Goal: Communication & Community: Answer question/provide support

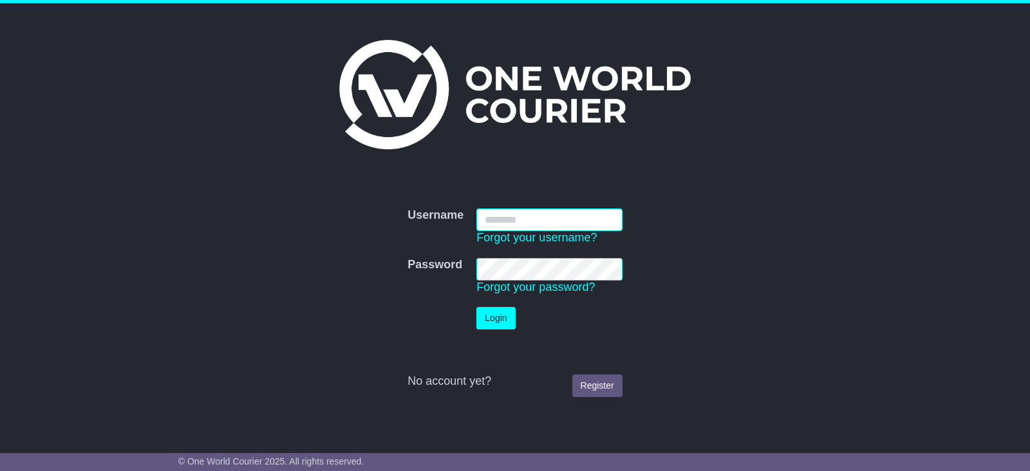
click at [579, 221] on input "Username" at bounding box center [549, 220] width 146 height 23
type input "**********"
click at [485, 314] on button "Login" at bounding box center [495, 318] width 39 height 23
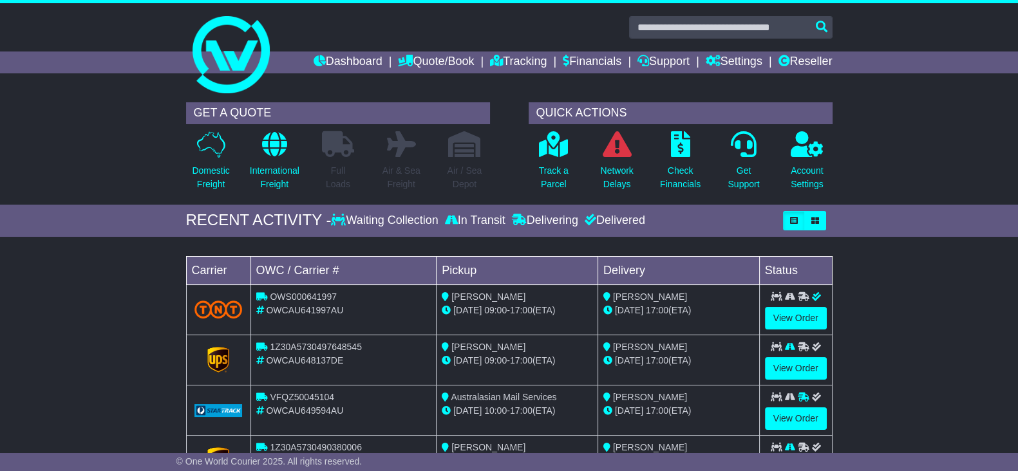
click at [99, 275] on div "Loading... No bookings found Carrier OWC / Carrier # Pickup Delivery Status OWS…" at bounding box center [509, 374] width 1018 height 263
click at [659, 26] on input "text" at bounding box center [730, 27] width 203 height 23
paste input "**********"
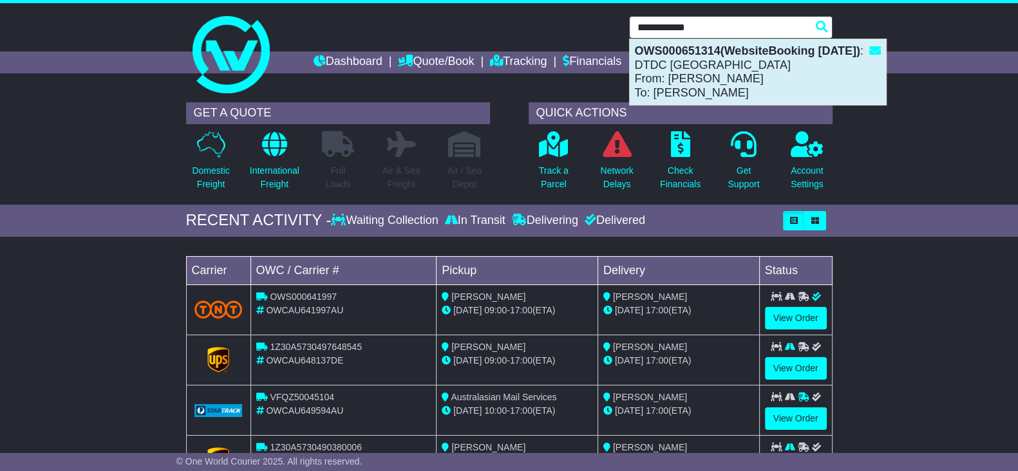
click at [719, 88] on div "OWS000651314(WebsiteBooking 25-9-2025) : DTDC Australia From: Zohaar Khan To: E…" at bounding box center [758, 72] width 256 height 66
type input "**********"
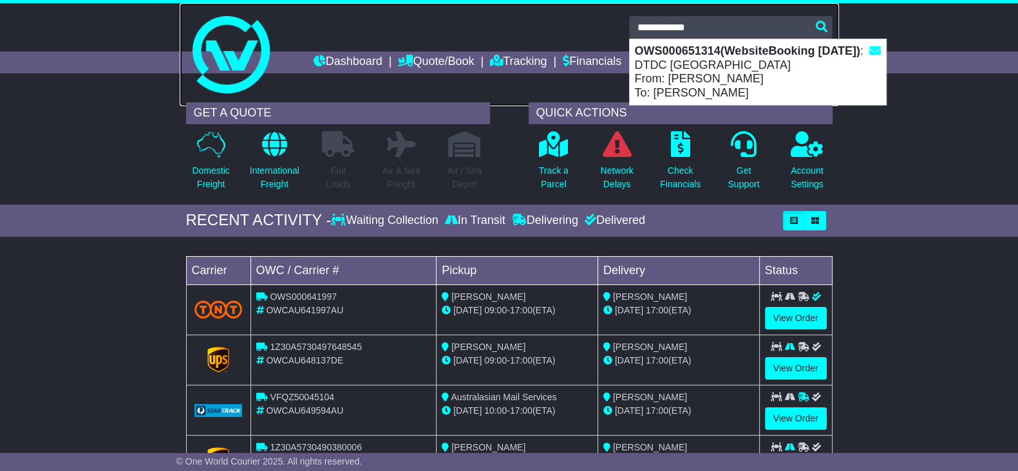
click at [719, 88] on link at bounding box center [509, 54] width 659 height 103
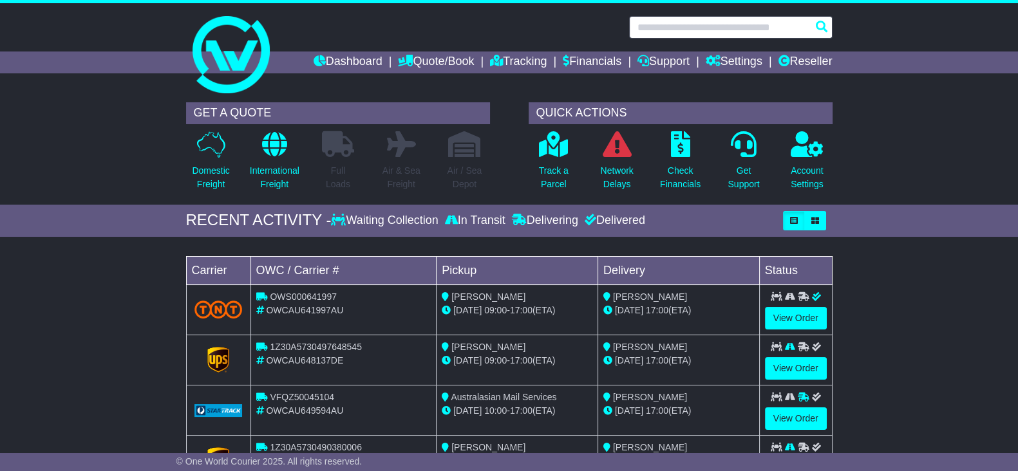
click at [711, 29] on input "text" at bounding box center [730, 27] width 203 height 23
paste input "**********"
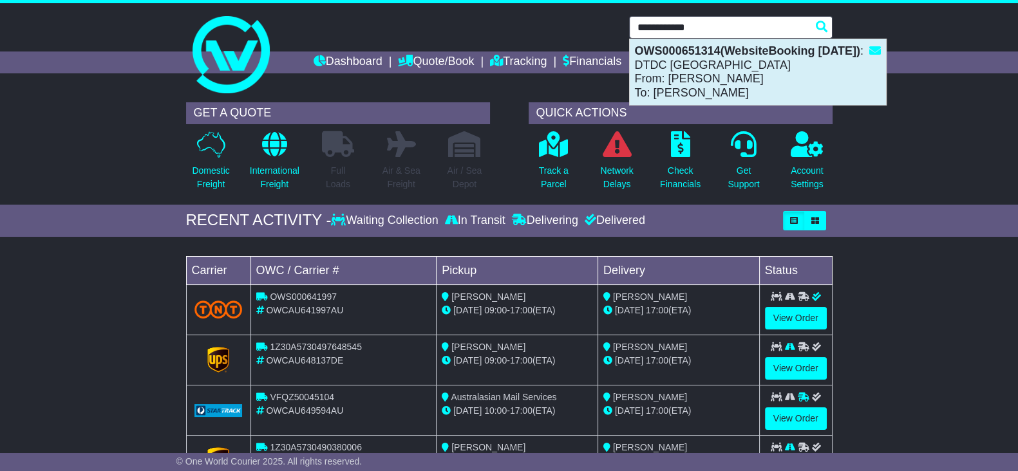
click at [715, 77] on div "OWS000651314(WebsiteBooking [DATE]) : DTDC [GEOGRAPHIC_DATA] From: [PERSON_NAME…" at bounding box center [758, 72] width 256 height 66
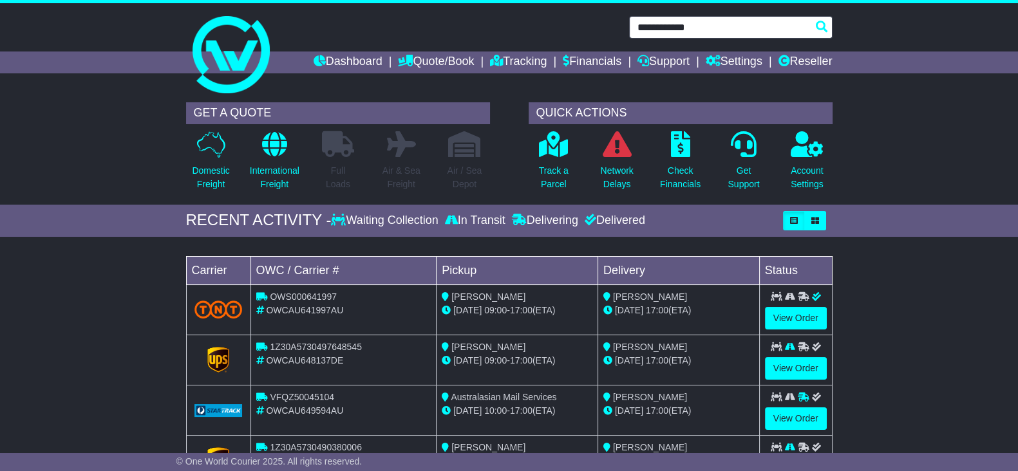
type input "**********"
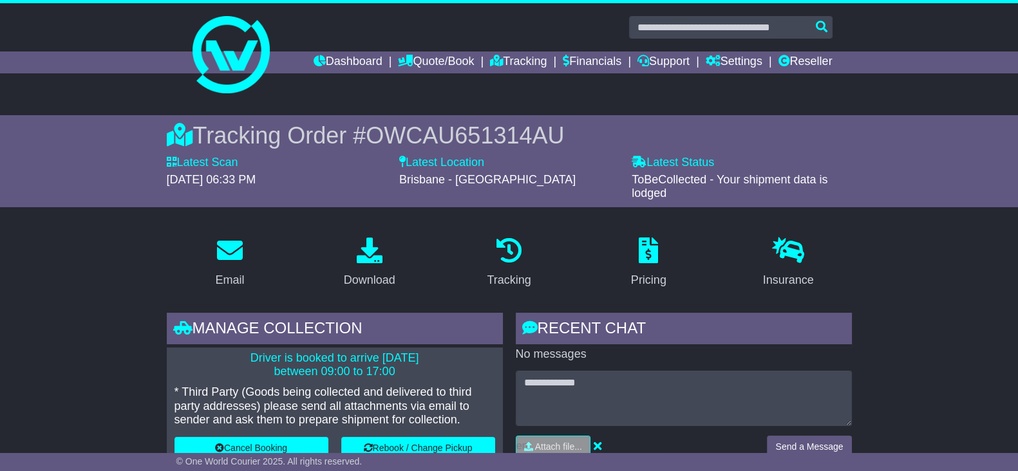
click at [456, 134] on span "OWCAU651314AU" at bounding box center [465, 135] width 198 height 26
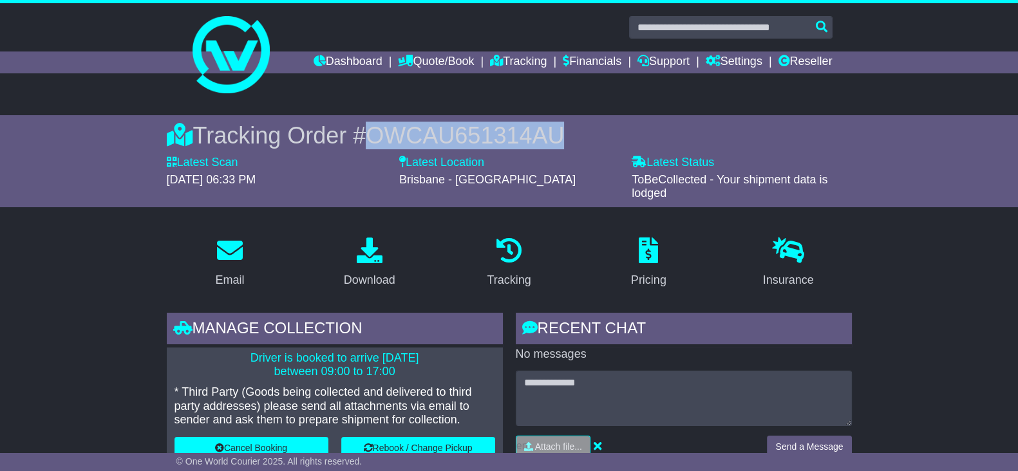
click at [456, 134] on span "OWCAU651314AU" at bounding box center [465, 135] width 198 height 26
copy span "OWCAU651314AU"
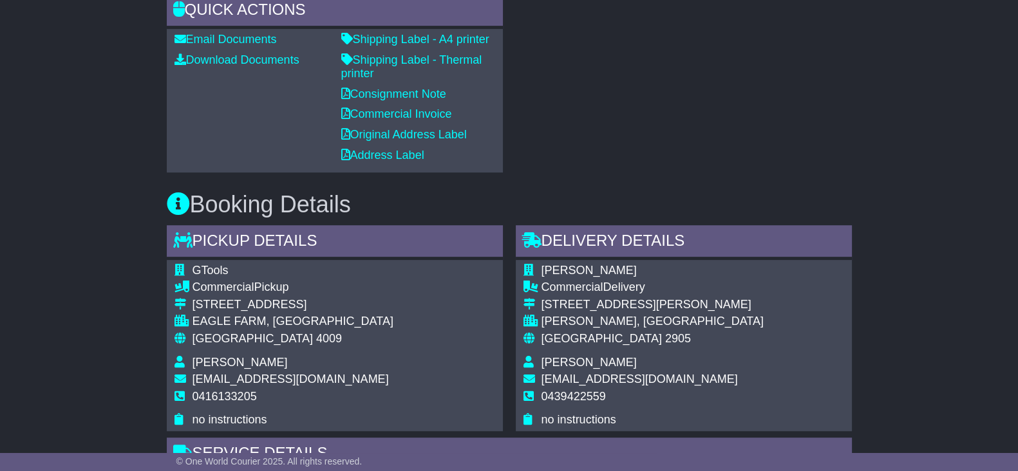
scroll to position [966, 0]
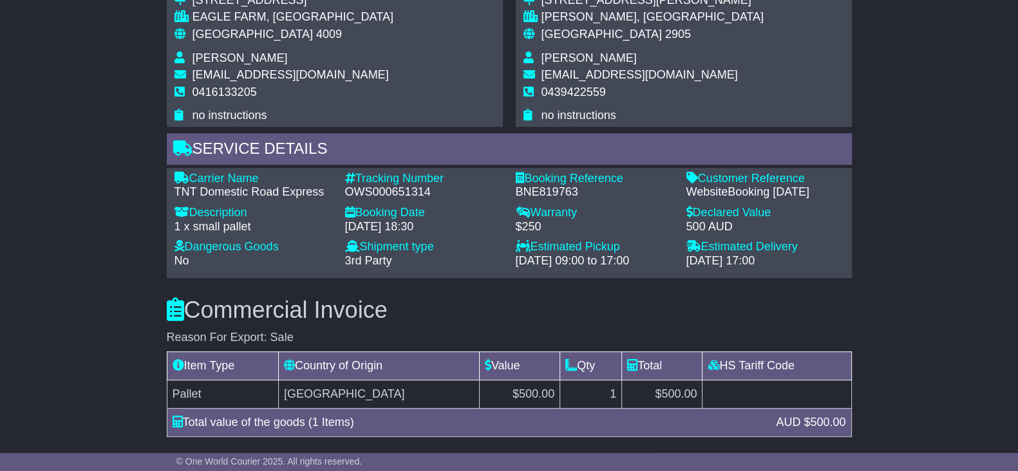
click at [545, 191] on div "BNE819763" at bounding box center [595, 192] width 158 height 14
copy div "BNE819763"
click at [98, 212] on div "Email Download Tracking Pricing Insurance" at bounding box center [509, 87] width 1018 height 1652
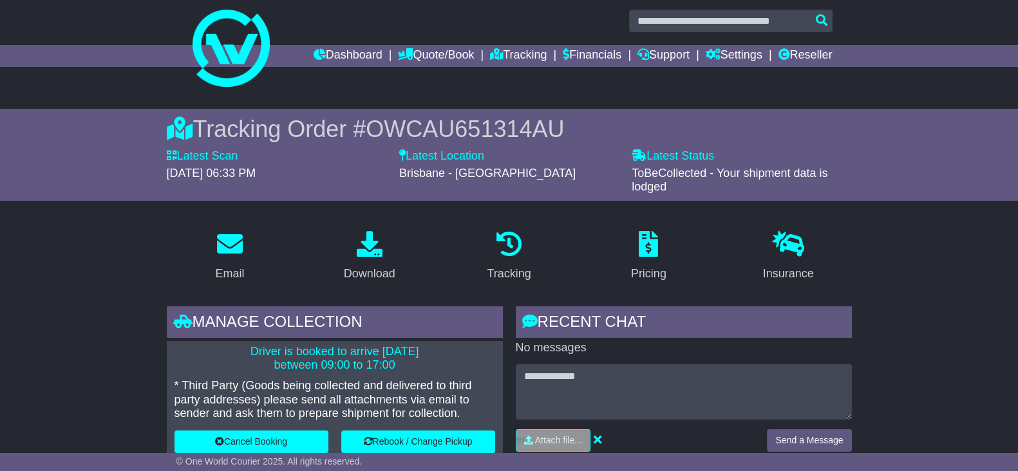
scroll to position [0, 0]
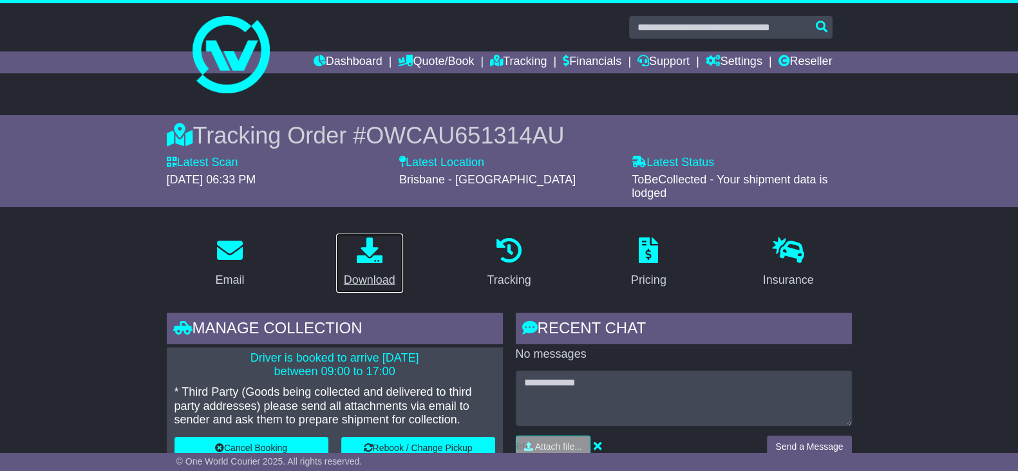
click at [365, 280] on div "Download" at bounding box center [370, 280] width 52 height 17
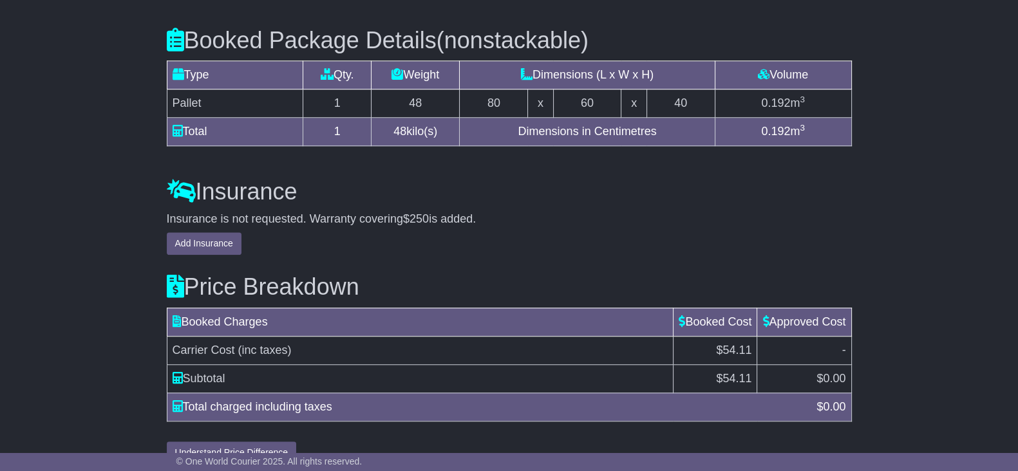
scroll to position [1430, 0]
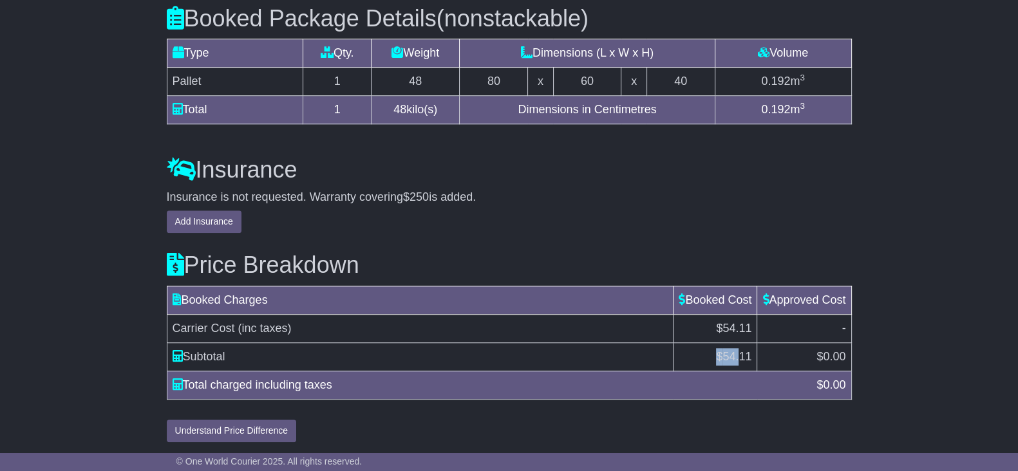
drag, startPoint x: 711, startPoint y: 350, endPoint x: 756, endPoint y: 360, distance: 46.1
click at [756, 360] on tr "Subtotal $ 54.11 $ 0.00" at bounding box center [509, 357] width 684 height 28
click at [757, 360] on td "$ 0.00" at bounding box center [804, 357] width 94 height 28
drag, startPoint x: 712, startPoint y: 353, endPoint x: 753, endPoint y: 358, distance: 41.5
click at [753, 358] on td "$ 54.11" at bounding box center [715, 357] width 84 height 28
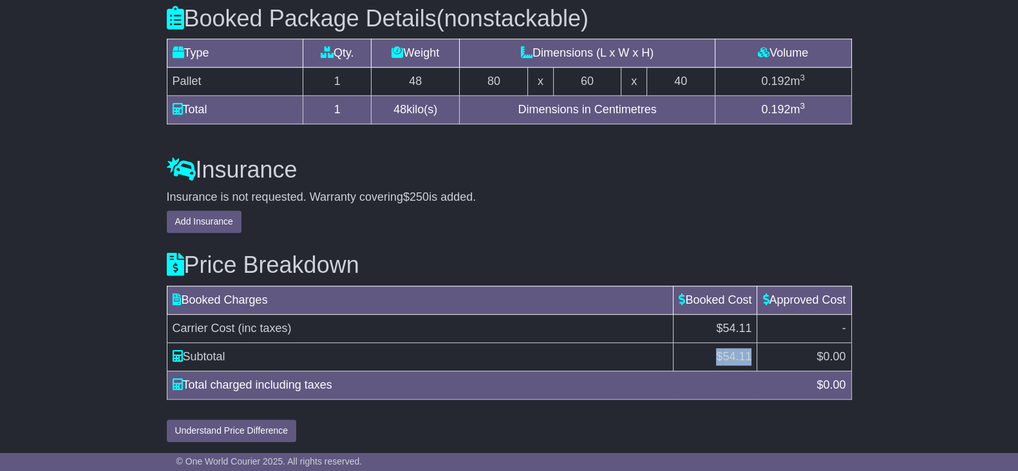
copy td "$ 54.11"
click at [574, 158] on h3 "Insurance" at bounding box center [509, 170] width 685 height 26
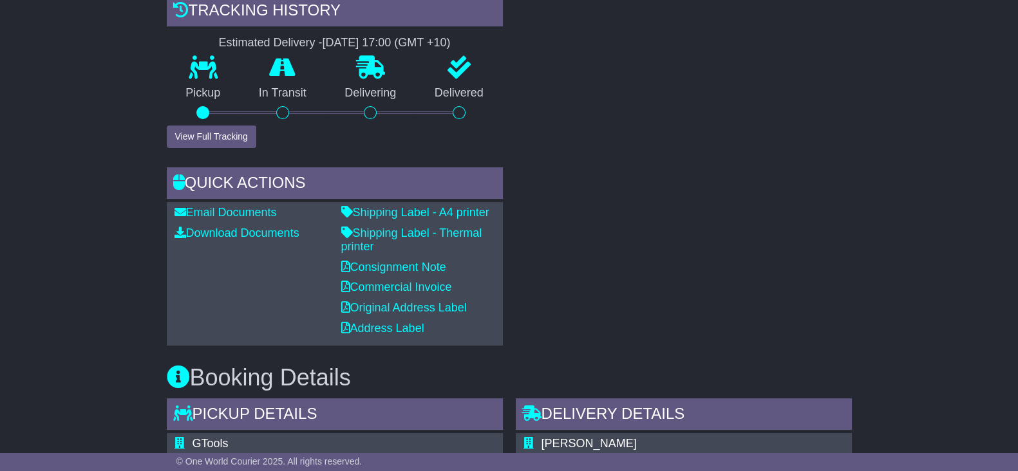
scroll to position [483, 0]
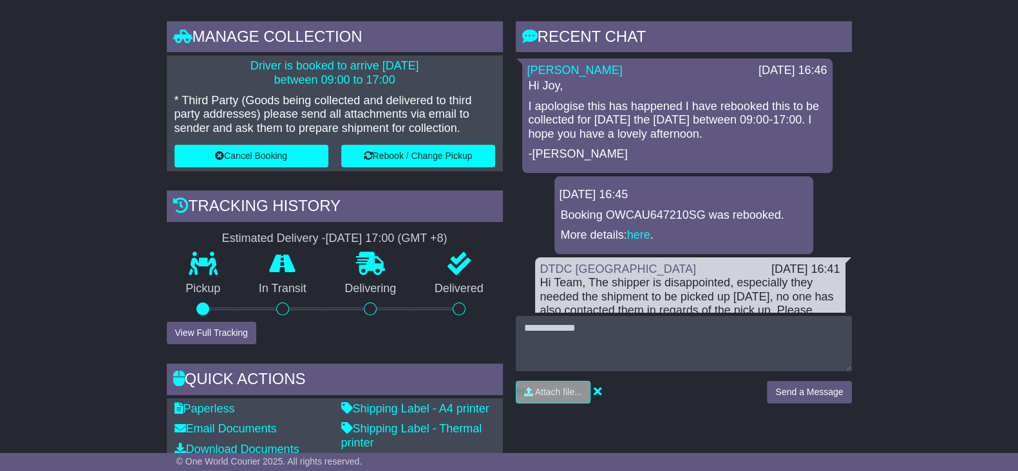
scroll to position [402, 0]
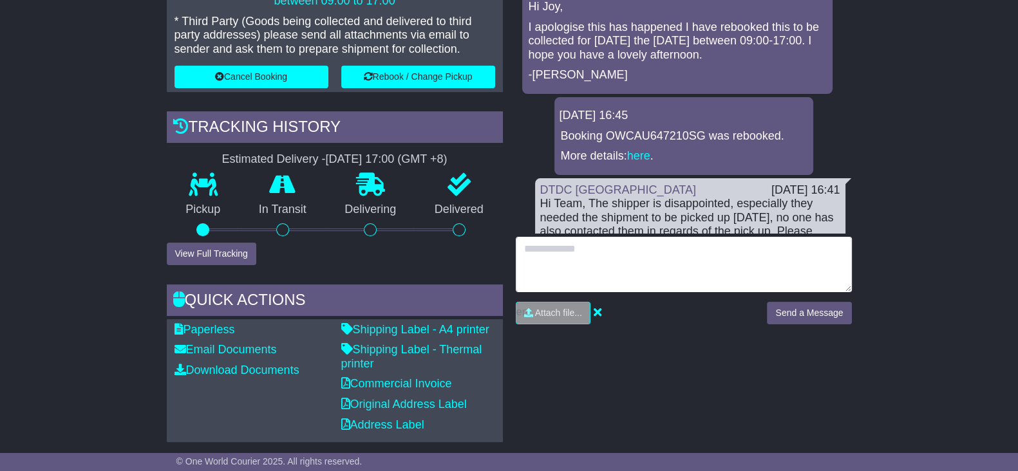
click at [660, 267] on textarea at bounding box center [684, 264] width 336 height 55
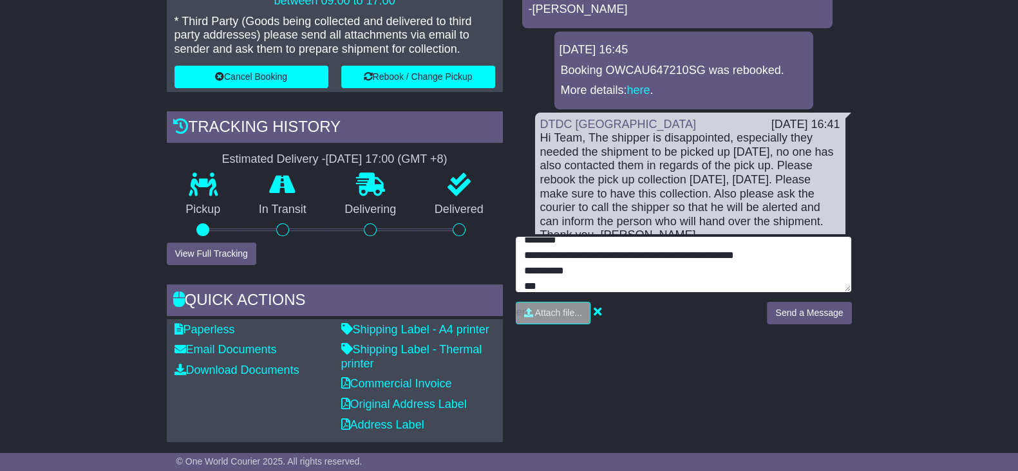
scroll to position [80, 0]
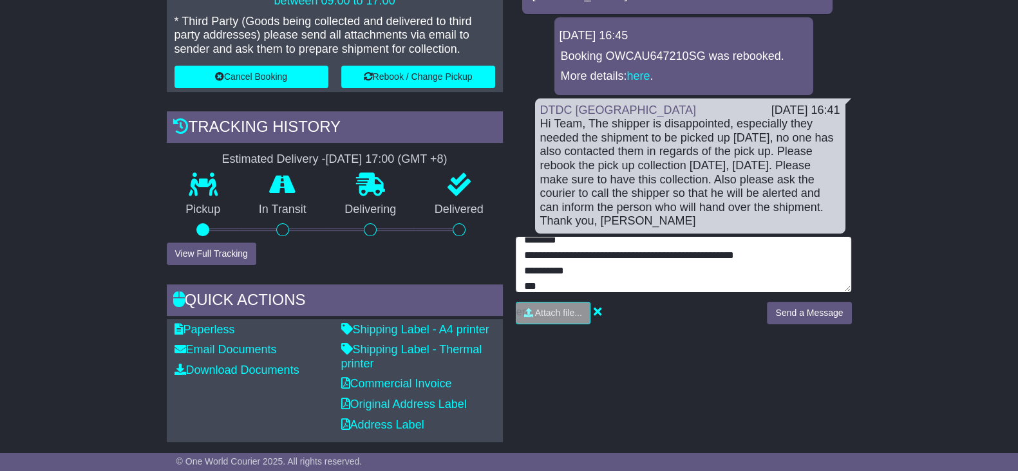
type textarea "**********"
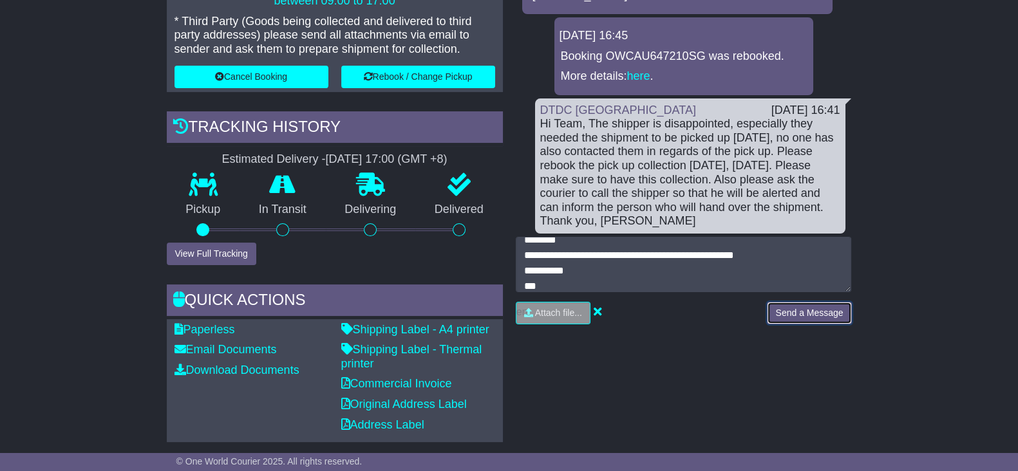
click at [804, 313] on button "Send a Message" at bounding box center [809, 313] width 84 height 23
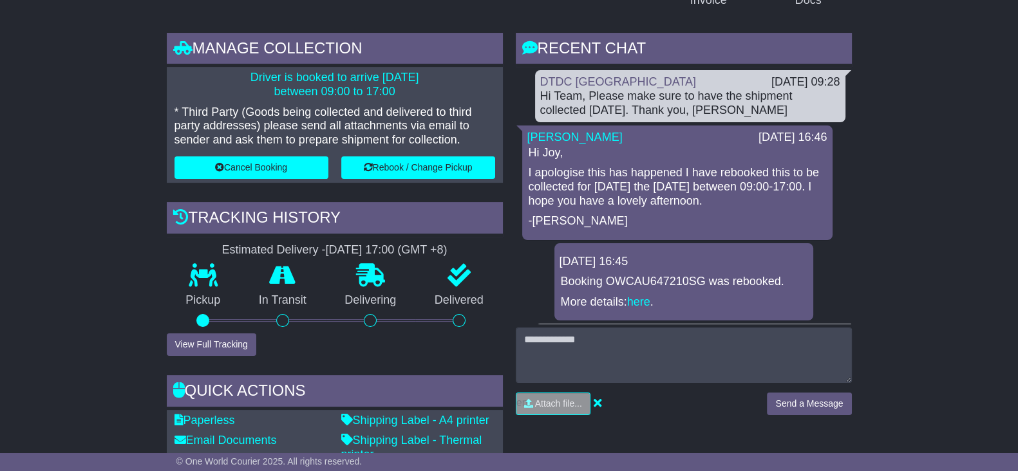
scroll to position [483, 0]
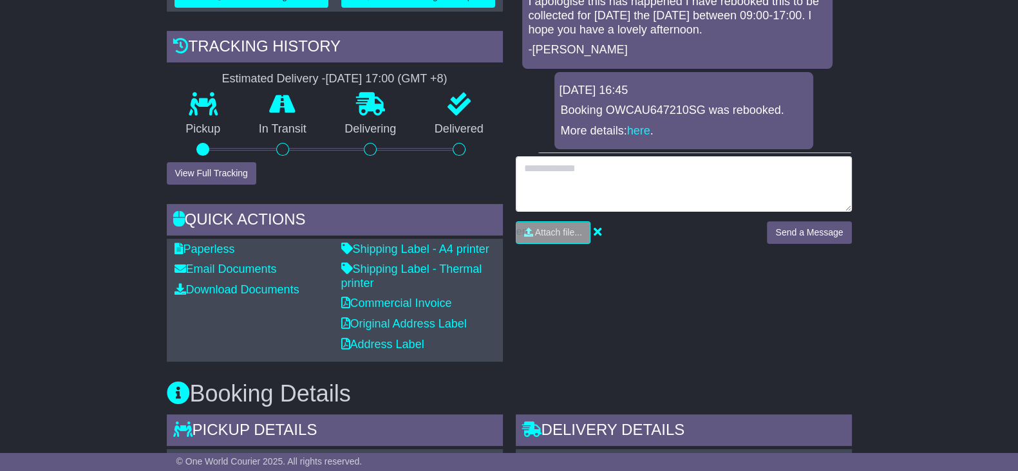
click at [606, 173] on textarea at bounding box center [684, 183] width 336 height 55
click at [599, 176] on textarea "******" at bounding box center [684, 183] width 336 height 55
paste textarea "**********"
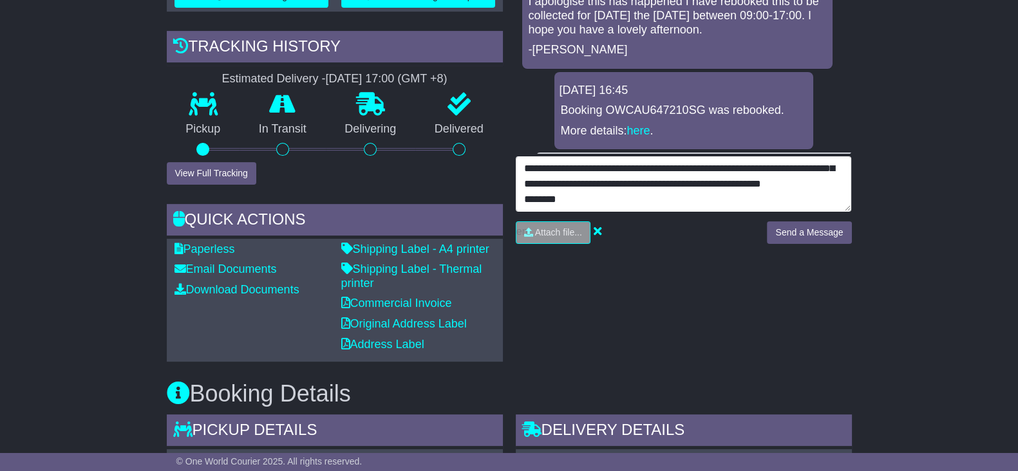
scroll to position [71, 0]
type textarea "**********"
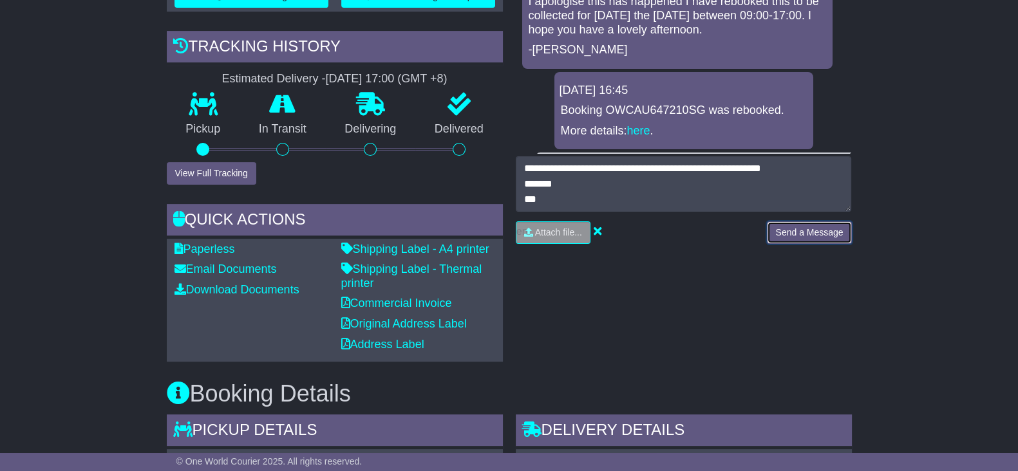
click at [793, 227] on button "Send a Message" at bounding box center [809, 232] width 84 height 23
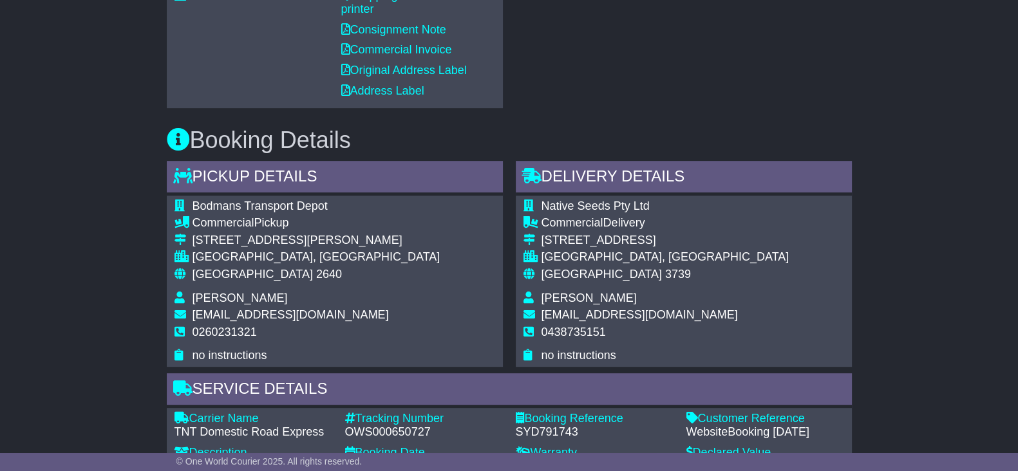
scroll to position [724, 0]
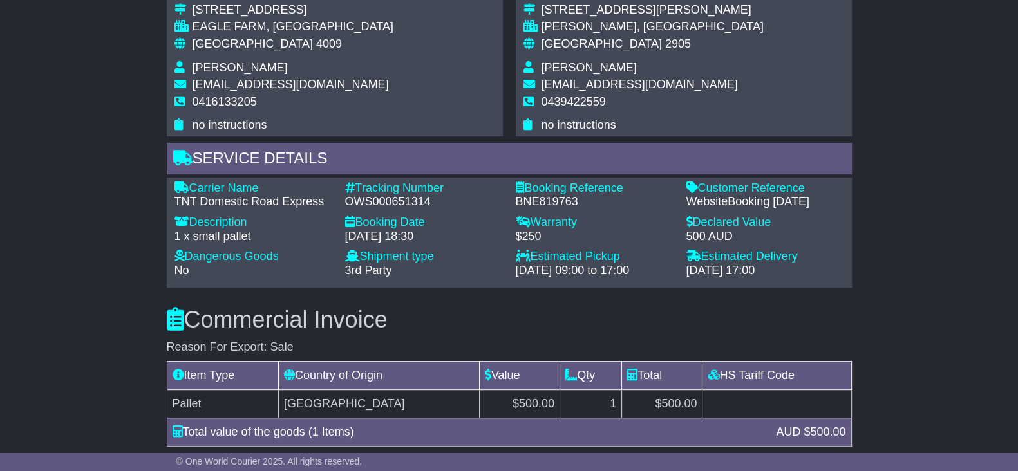
scroll to position [966, 0]
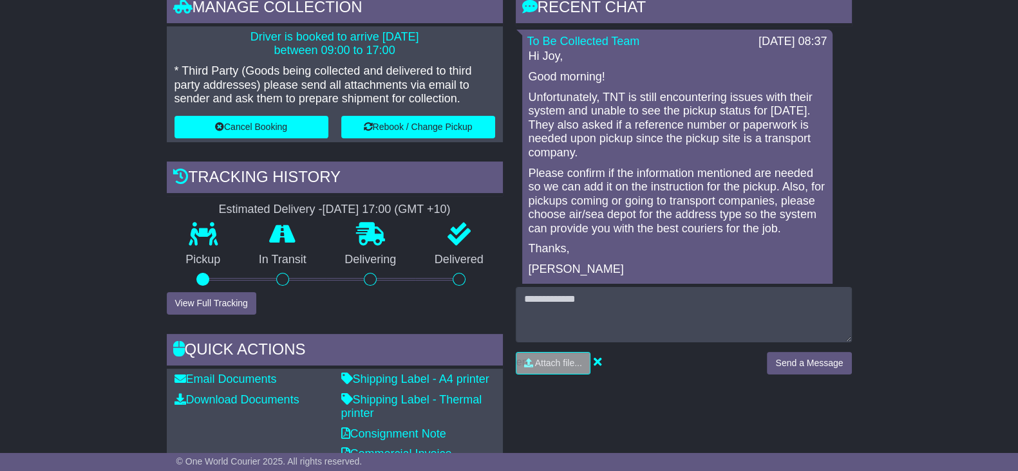
scroll to position [321, 0]
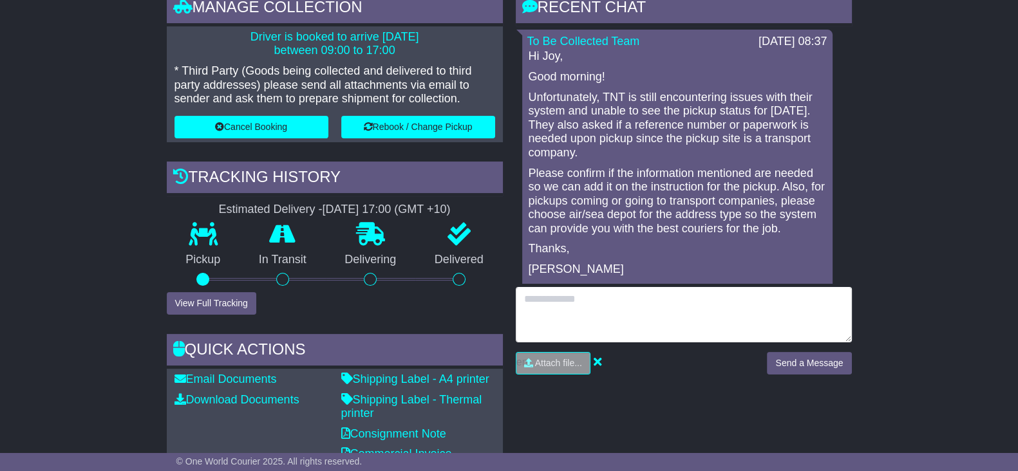
click at [677, 312] on textarea at bounding box center [684, 314] width 336 height 55
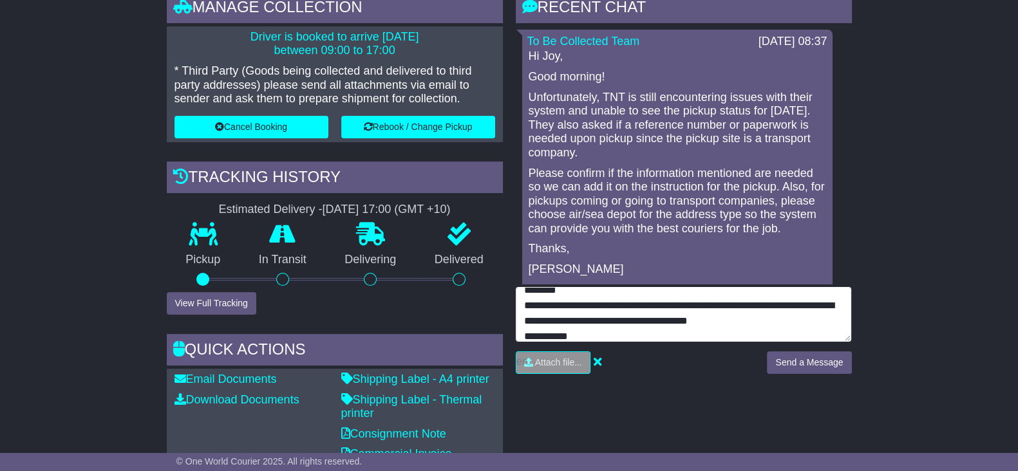
scroll to position [24, 0]
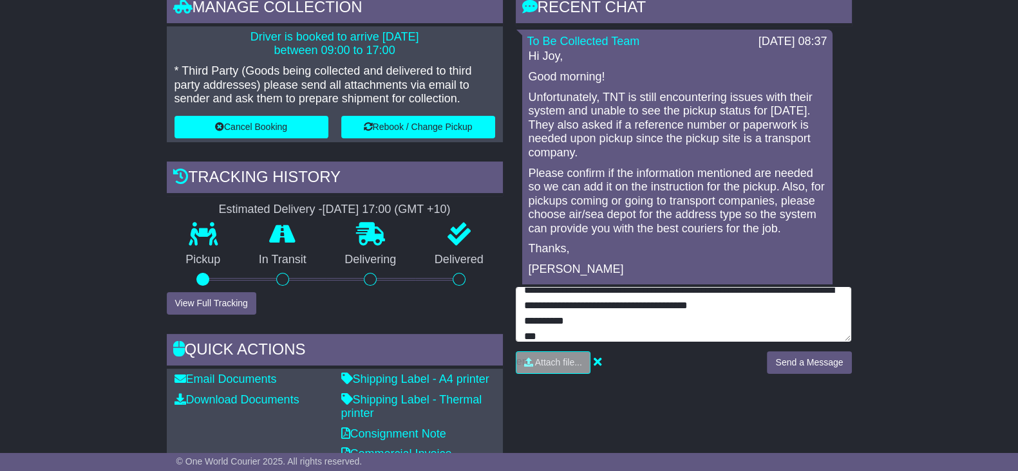
type textarea "**********"
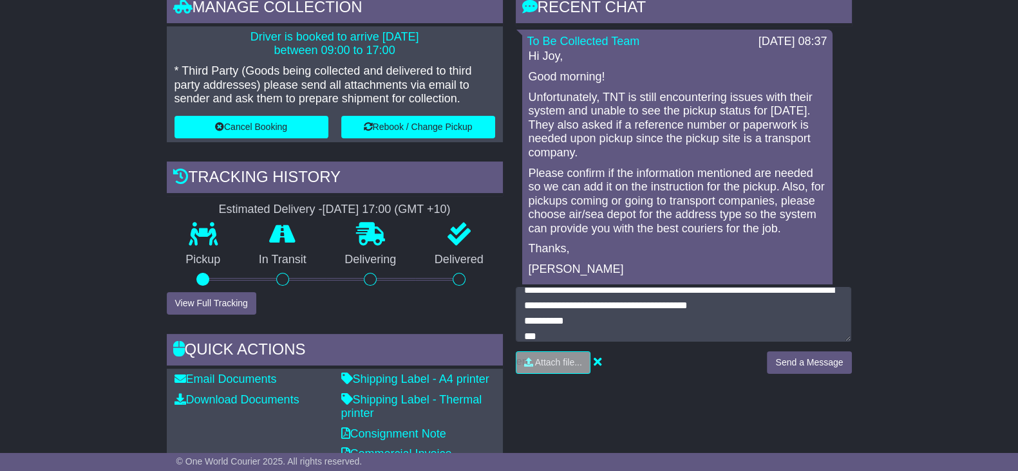
click at [793, 375] on div "Send a Message" at bounding box center [808, 368] width 97 height 32
click at [796, 363] on button "Send a Message" at bounding box center [809, 363] width 84 height 23
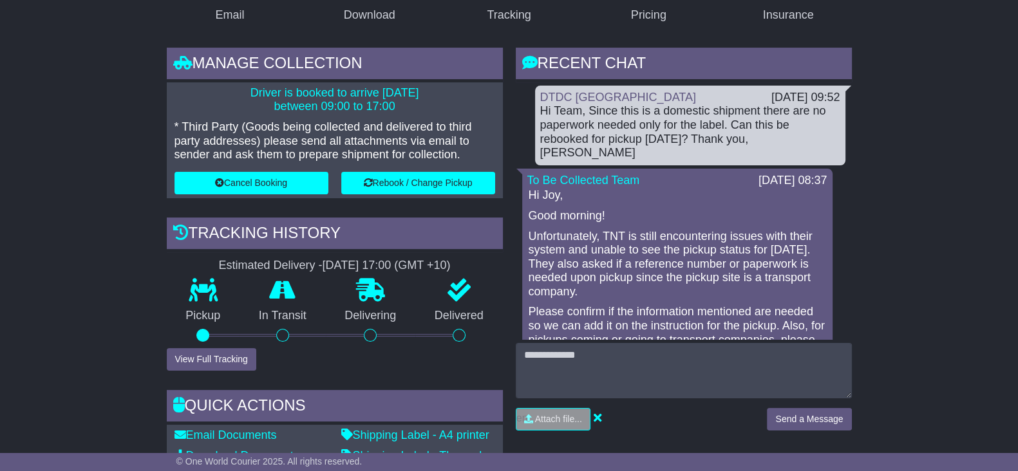
scroll to position [241, 0]
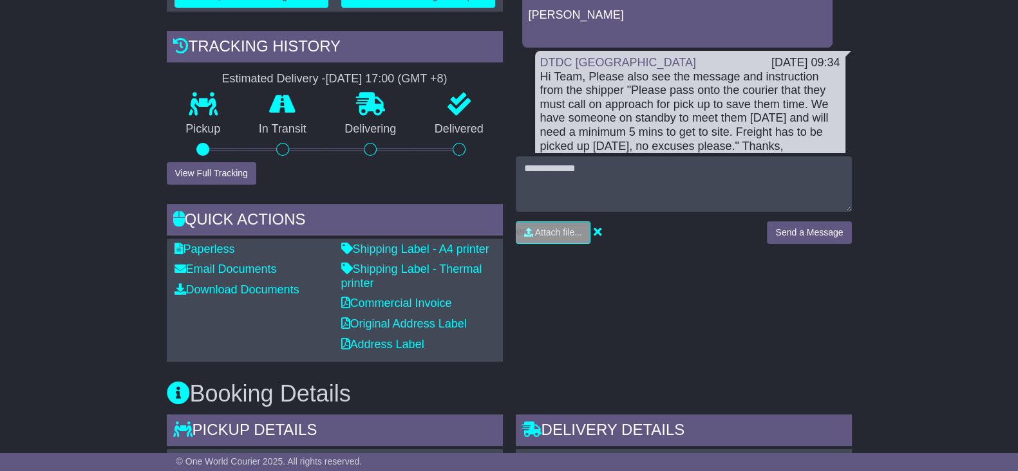
click at [664, 332] on div "RECENT CHAT Loading... No messages To Be Collected Team [DATE] 09:34 Hi [PERSON…" at bounding box center [683, 112] width 349 height 501
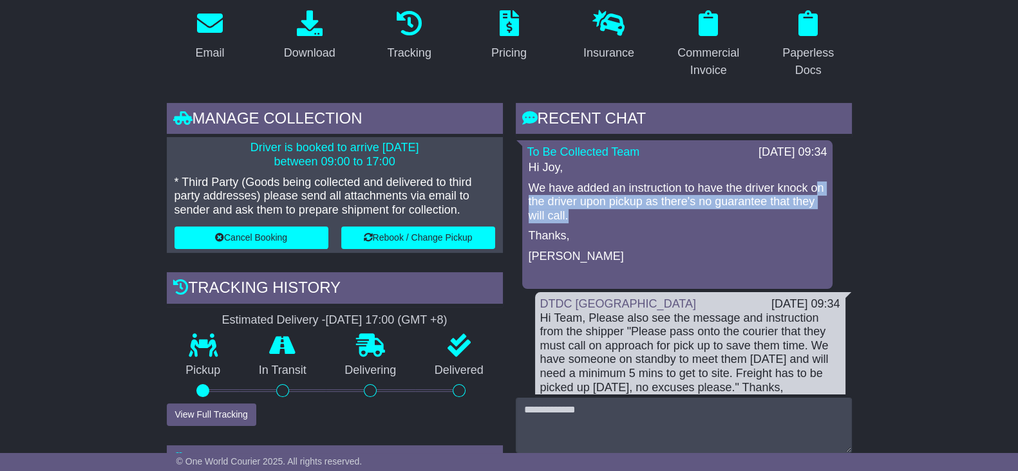
drag, startPoint x: 612, startPoint y: 218, endPoint x: 535, endPoint y: 203, distance: 78.0
click at [536, 206] on p "We have added an instruction to have the driver knock on the driver upon pickup…" at bounding box center [677, 203] width 297 height 42
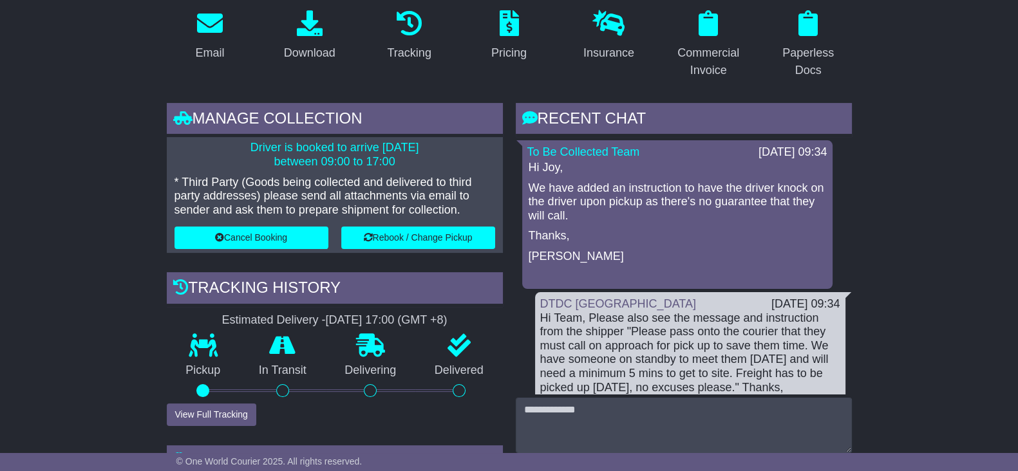
click at [524, 188] on div "To Be Collected Team 26 Sep 2025 09:34 Hi Joy, We have added an instruction to …" at bounding box center [677, 214] width 310 height 149
click at [627, 217] on p "We have added an instruction to have the driver knock on the driver upon pickup…" at bounding box center [677, 203] width 297 height 42
drag, startPoint x: 602, startPoint y: 217, endPoint x: 556, endPoint y: 207, distance: 47.4
click at [557, 208] on p "We have added an instruction to have the driver knock on the driver upon pickup…" at bounding box center [677, 203] width 297 height 42
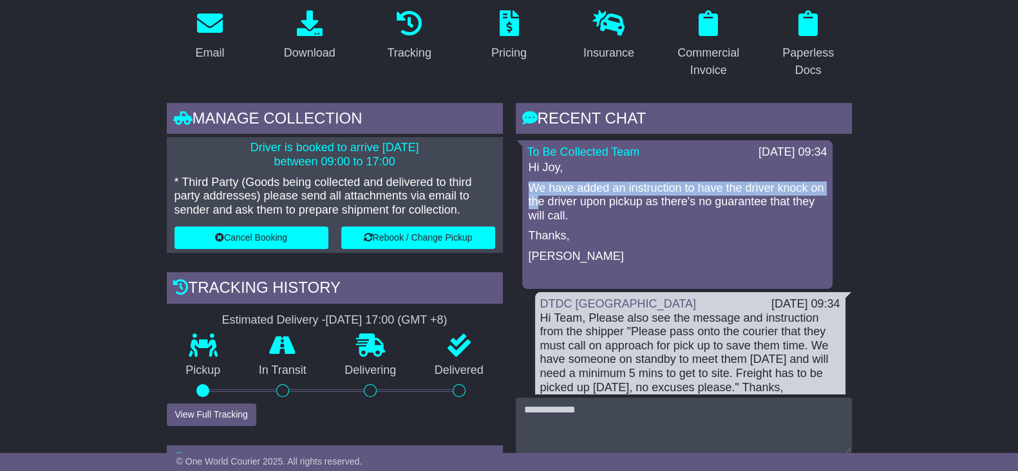
drag, startPoint x: 550, startPoint y: 205, endPoint x: 567, endPoint y: 204, distance: 16.8
click at [527, 188] on div "Hi Joy, We have added an instruction to have the driver knock on the driver upo…" at bounding box center [677, 222] width 300 height 123
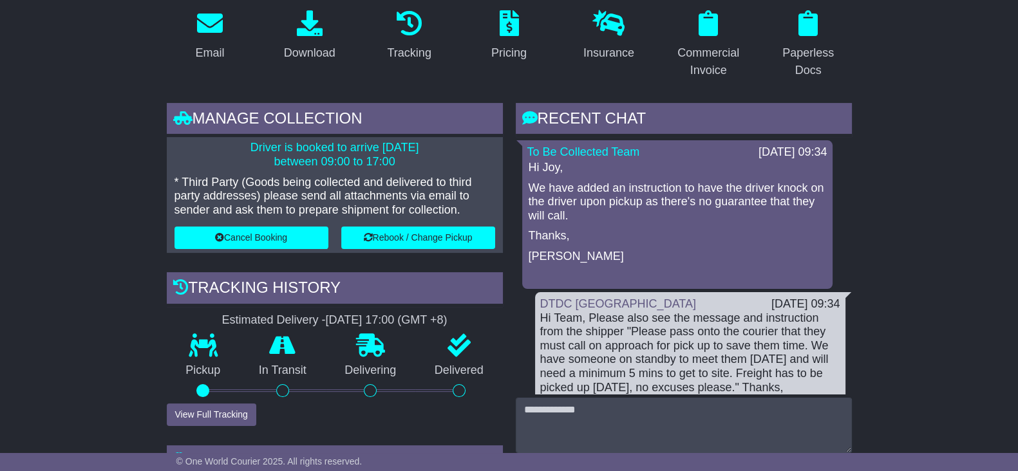
click at [590, 214] on p "We have added an instruction to have the driver knock on the driver upon pickup…" at bounding box center [677, 203] width 297 height 42
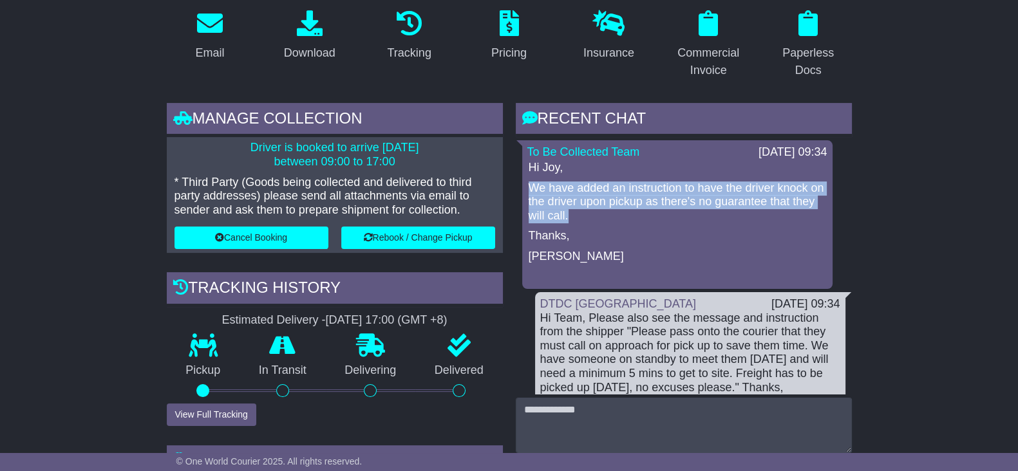
drag, startPoint x: 602, startPoint y: 212, endPoint x: 518, endPoint y: 182, distance: 89.0
copy p "We have added an instruction to have the driver knock on the driver upon pickup…"
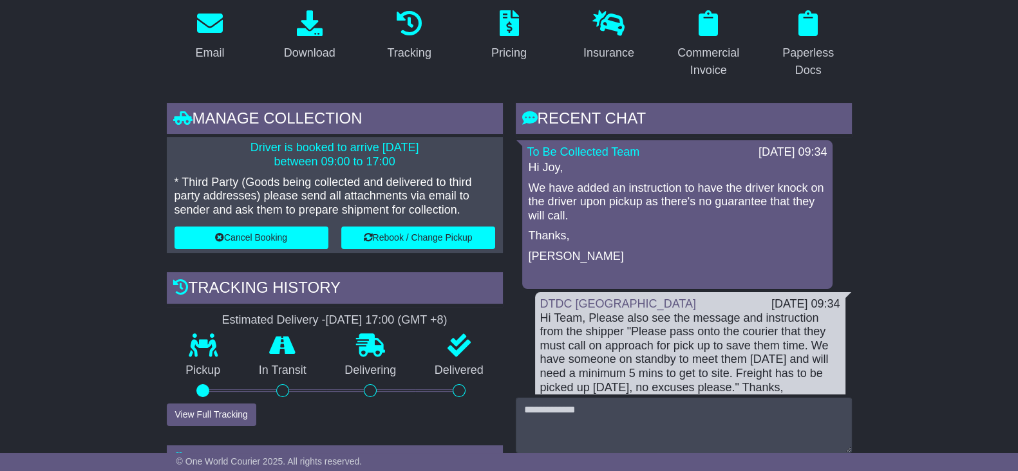
click at [628, 225] on div "Hi Joy, We have added an instruction to have the driver knock on the driver upo…" at bounding box center [677, 222] width 300 height 123
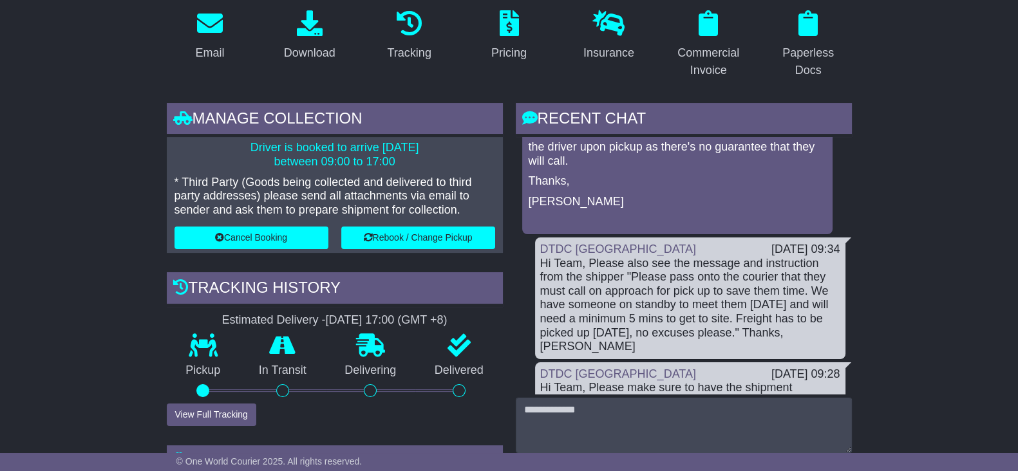
scroll to position [80, 0]
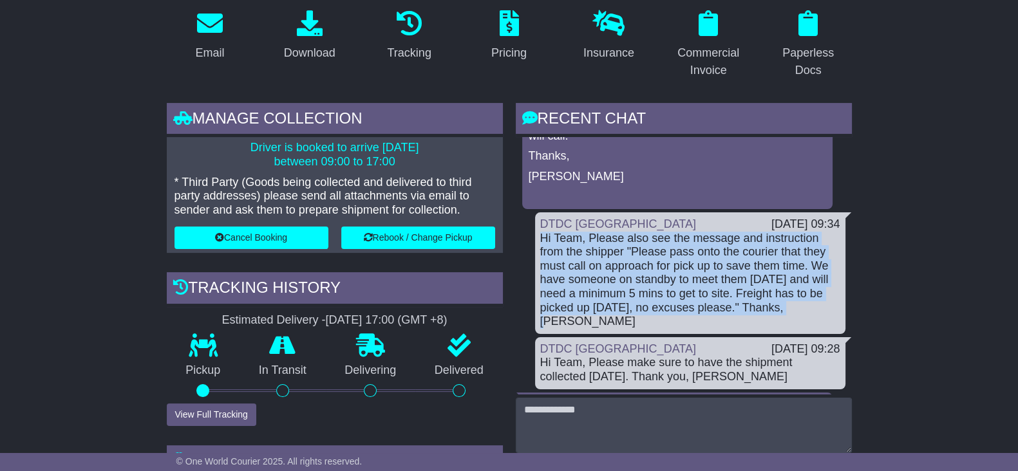
drag, startPoint x: 541, startPoint y: 235, endPoint x: 801, endPoint y: 317, distance: 272.2
click at [801, 317] on div "DTDC Australia 26 Sep 2025 09:34 Hi Team, Please also see the message and instr…" at bounding box center [690, 273] width 310 height 122
copy div "Hi Team, Please also see the message and instruction from the shipper "Please p…"
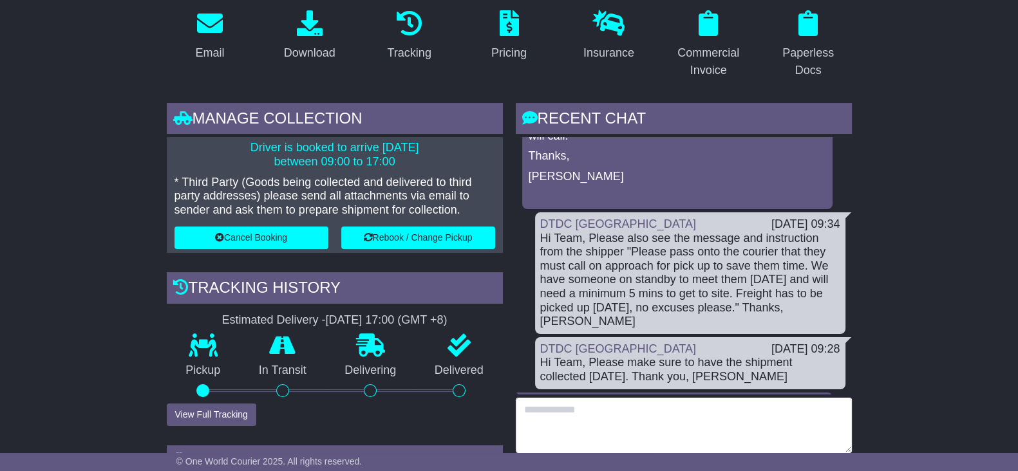
click at [573, 422] on textarea at bounding box center [684, 425] width 336 height 55
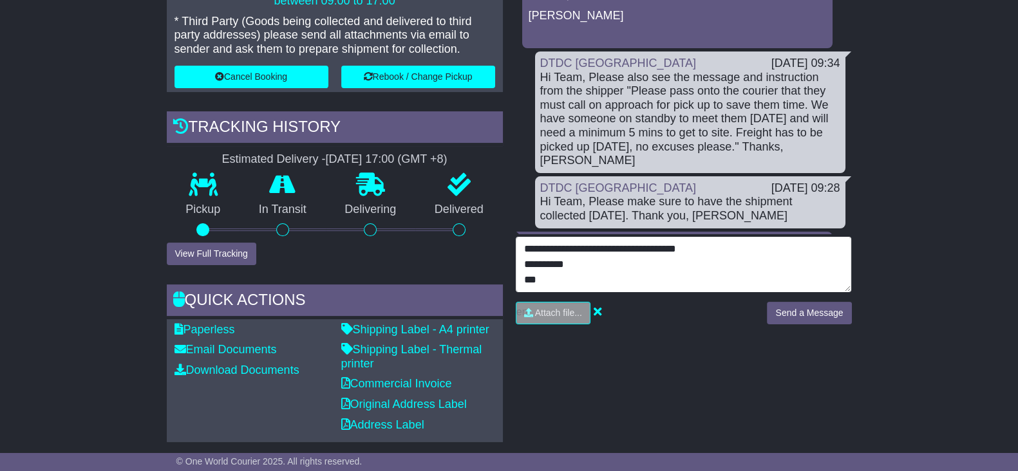
scroll to position [5, 0]
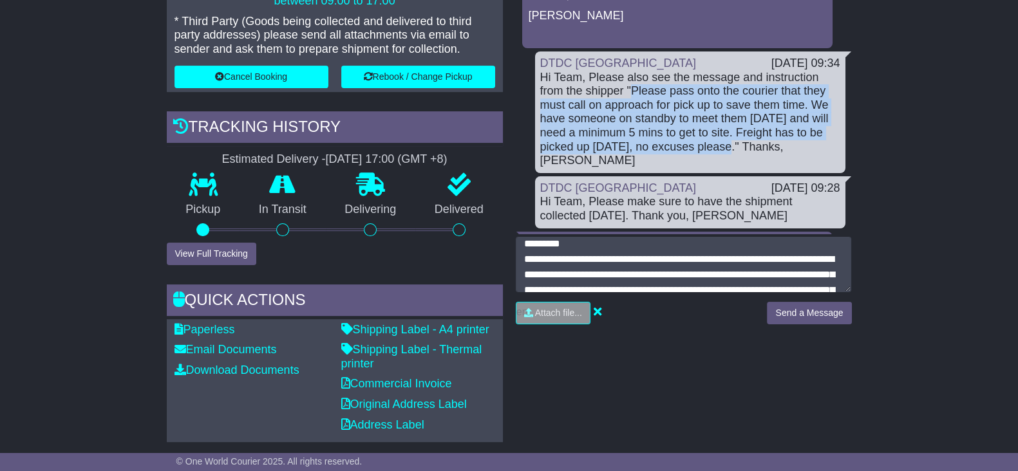
drag, startPoint x: 628, startPoint y: 86, endPoint x: 731, endPoint y: 140, distance: 115.8
click at [731, 140] on div "Hi Team, Please also see the message and instruction from the shipper "Please p…" at bounding box center [690, 119] width 300 height 97
copy div "Please pass onto the courier that they must call on approach for pick up to sav…"
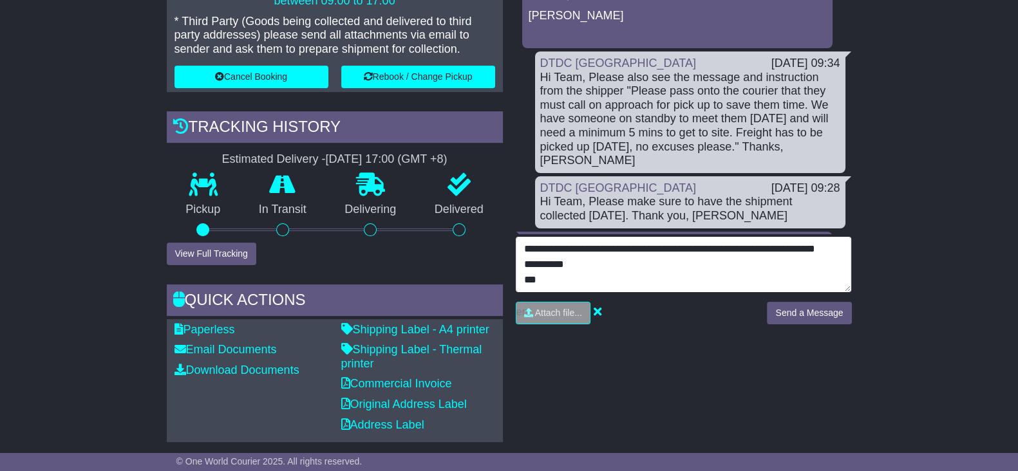
click at [728, 252] on textarea "**********" at bounding box center [684, 264] width 336 height 55
paste textarea "**********"
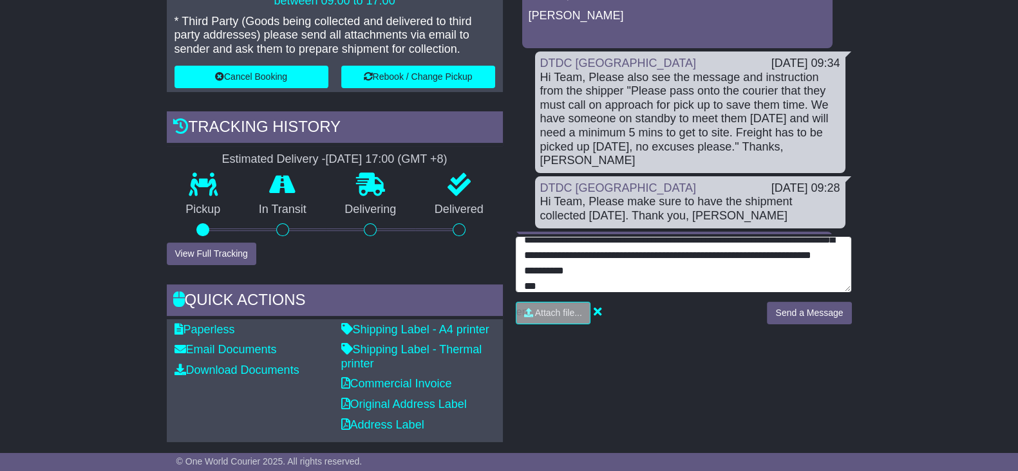
scroll to position [138, 0]
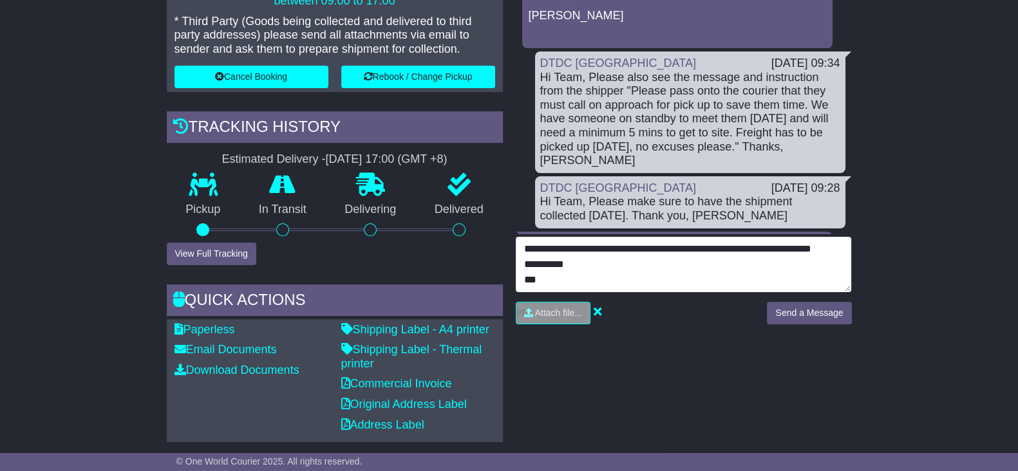
type textarea "**********"
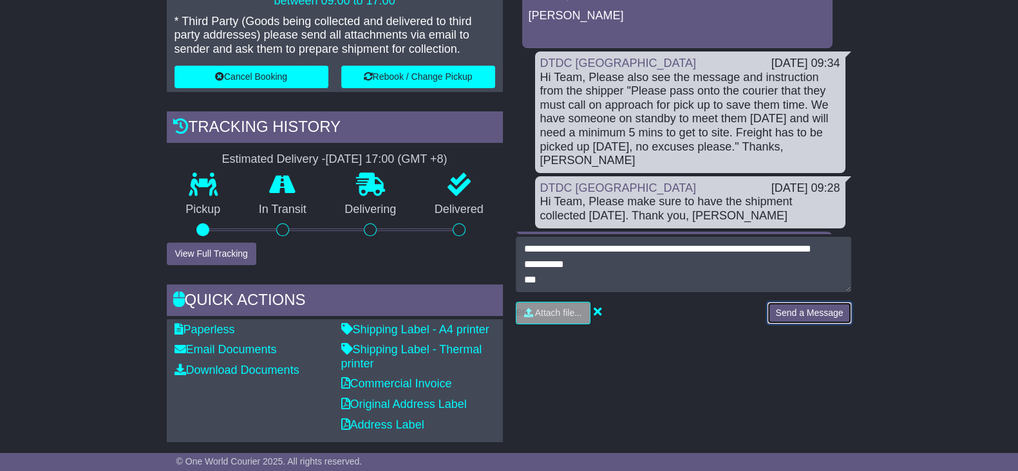
click at [805, 308] on button "Send a Message" at bounding box center [809, 313] width 84 height 23
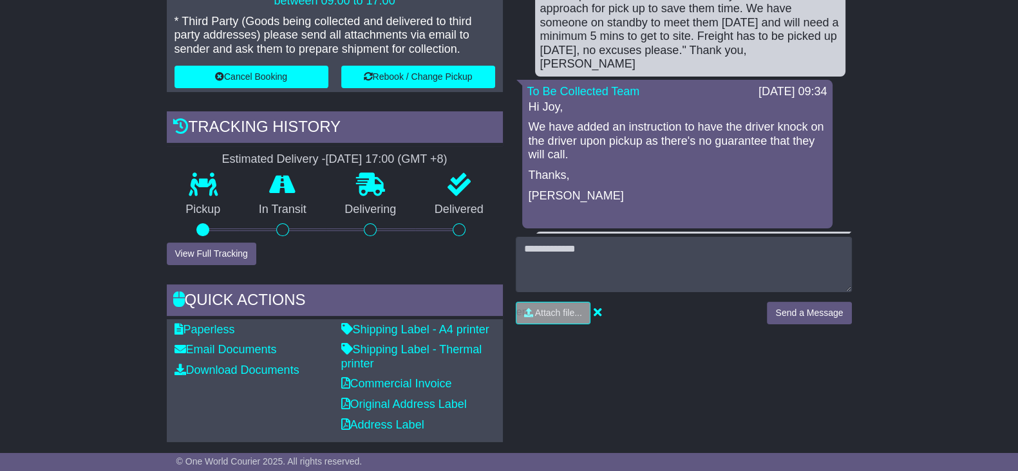
scroll to position [80, 0]
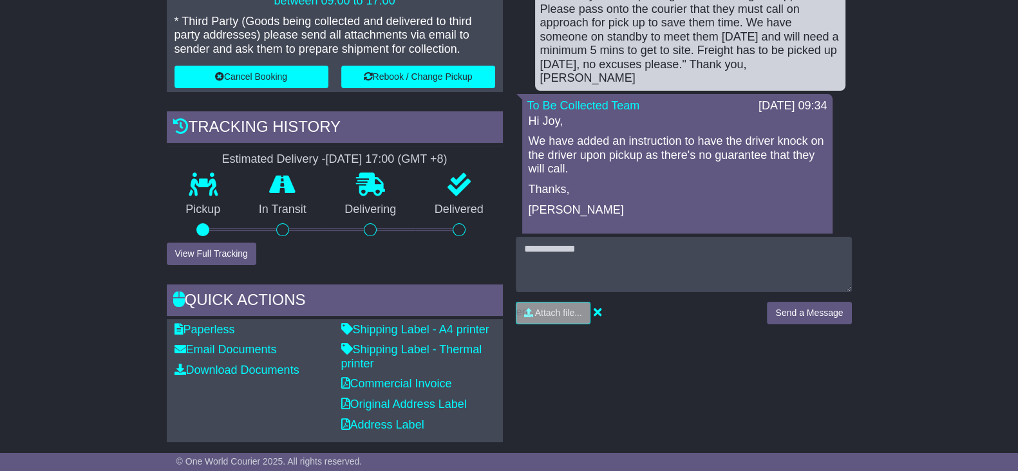
drag, startPoint x: 88, startPoint y: 189, endPoint x: 85, endPoint y: 43, distance: 146.2
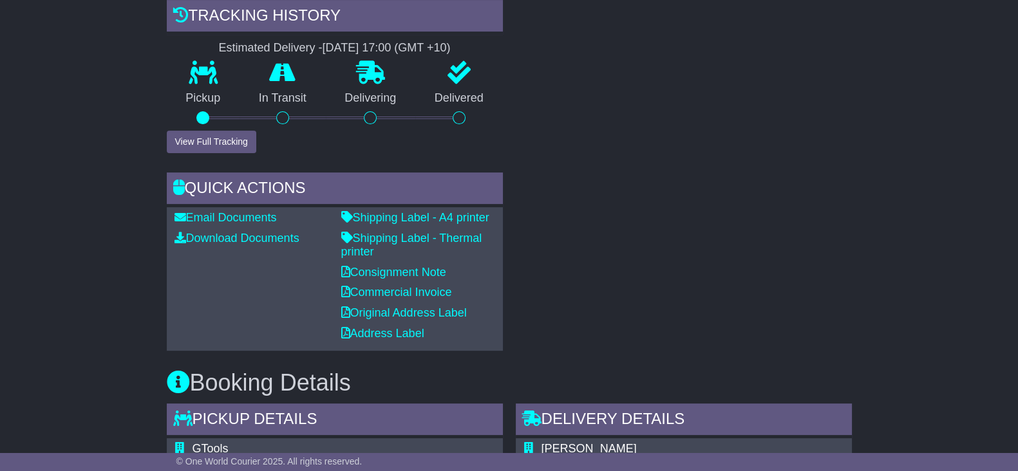
scroll to position [80, 0]
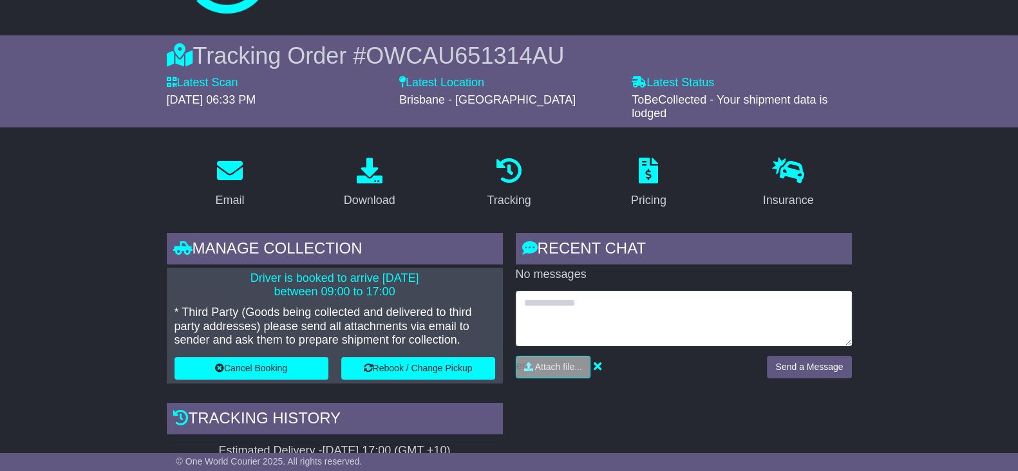
click at [650, 320] on textarea at bounding box center [684, 318] width 336 height 55
type textarea "**********"
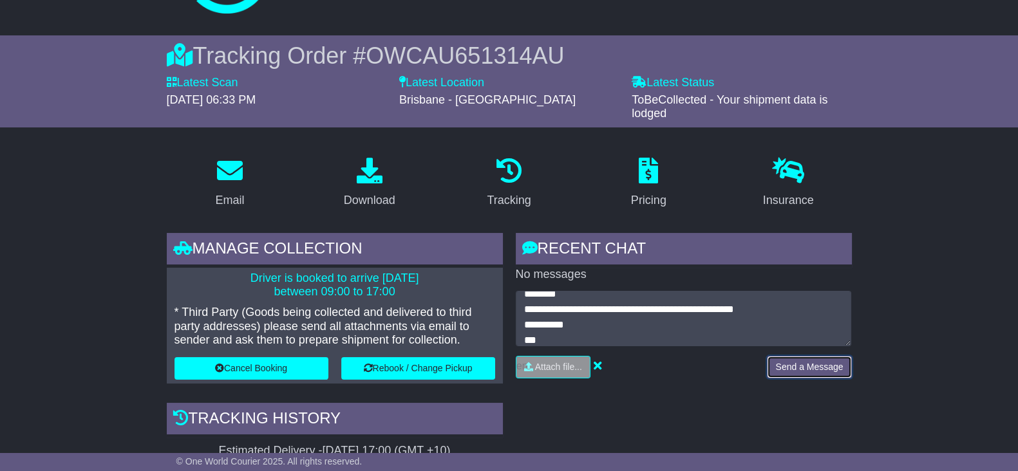
click at [791, 368] on button "Send a Message" at bounding box center [809, 367] width 84 height 23
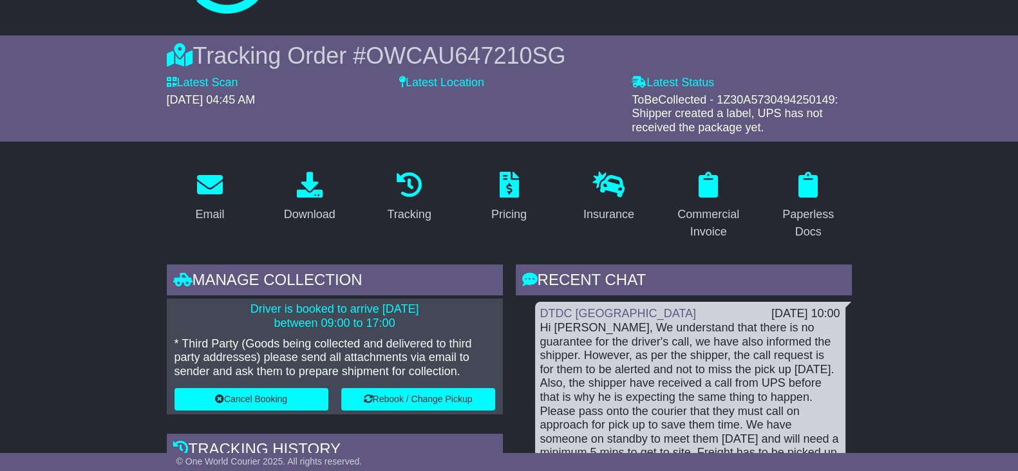
scroll to position [160, 0]
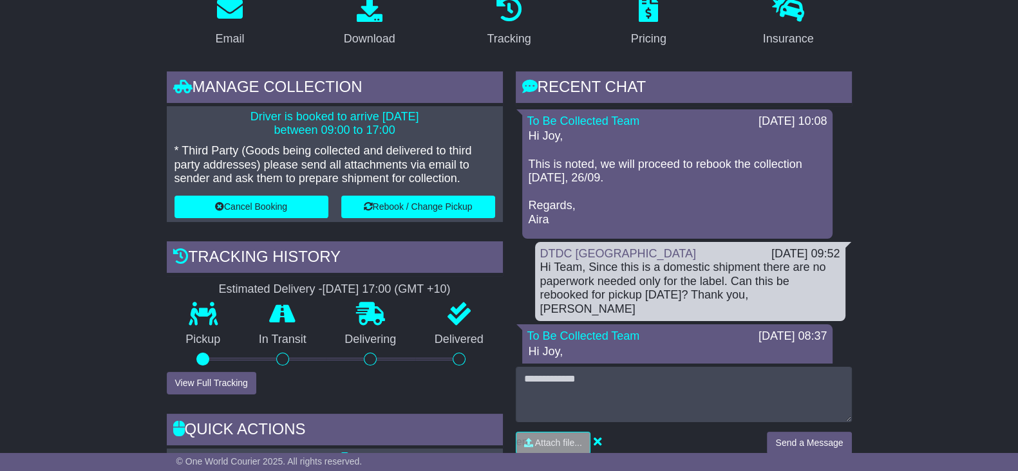
scroll to position [241, 0]
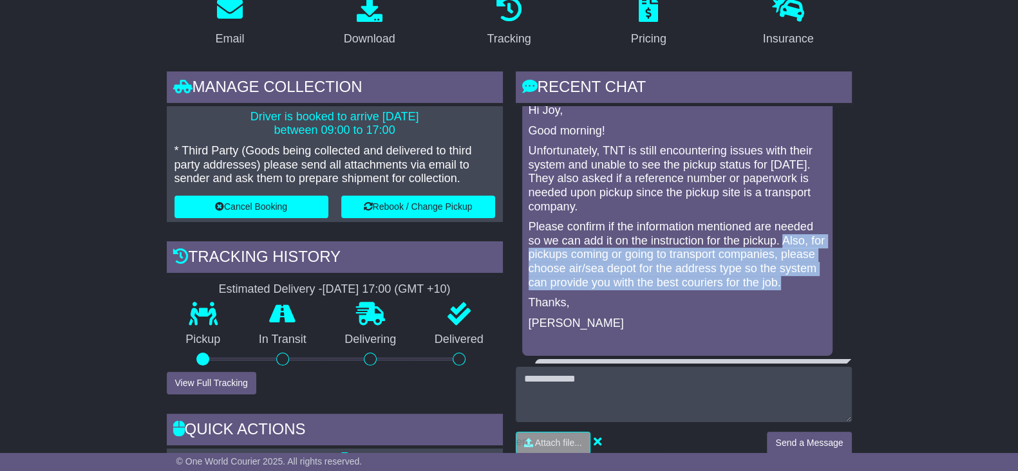
drag, startPoint x: 781, startPoint y: 229, endPoint x: 803, endPoint y: 284, distance: 58.9
click at [803, 284] on p "Please confirm if the information mentioned are needed so we can add it on the …" at bounding box center [677, 255] width 297 height 70
copy p "Also, for pickups coming or going to transport companies, please choose air/sea…"
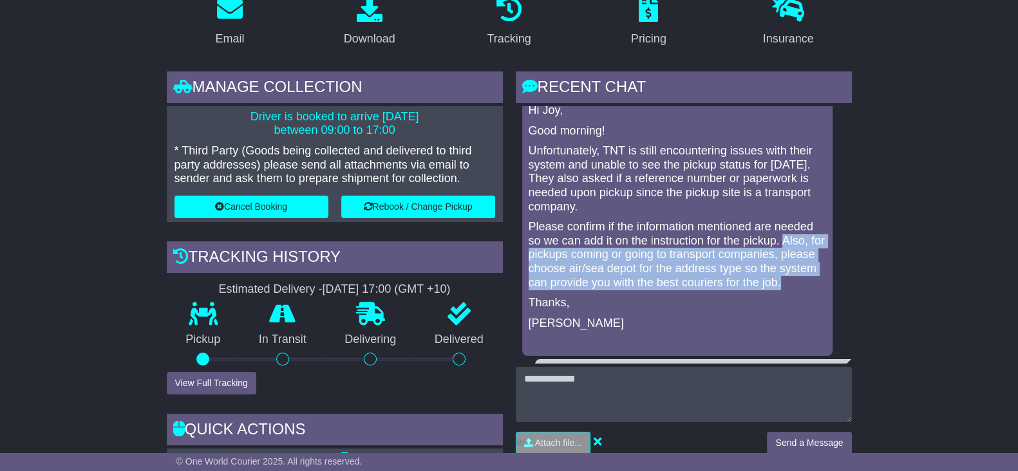
copy p "Also, for pickups coming or going to transport companies, please choose air/sea…"
